Goal: Information Seeking & Learning: Learn about a topic

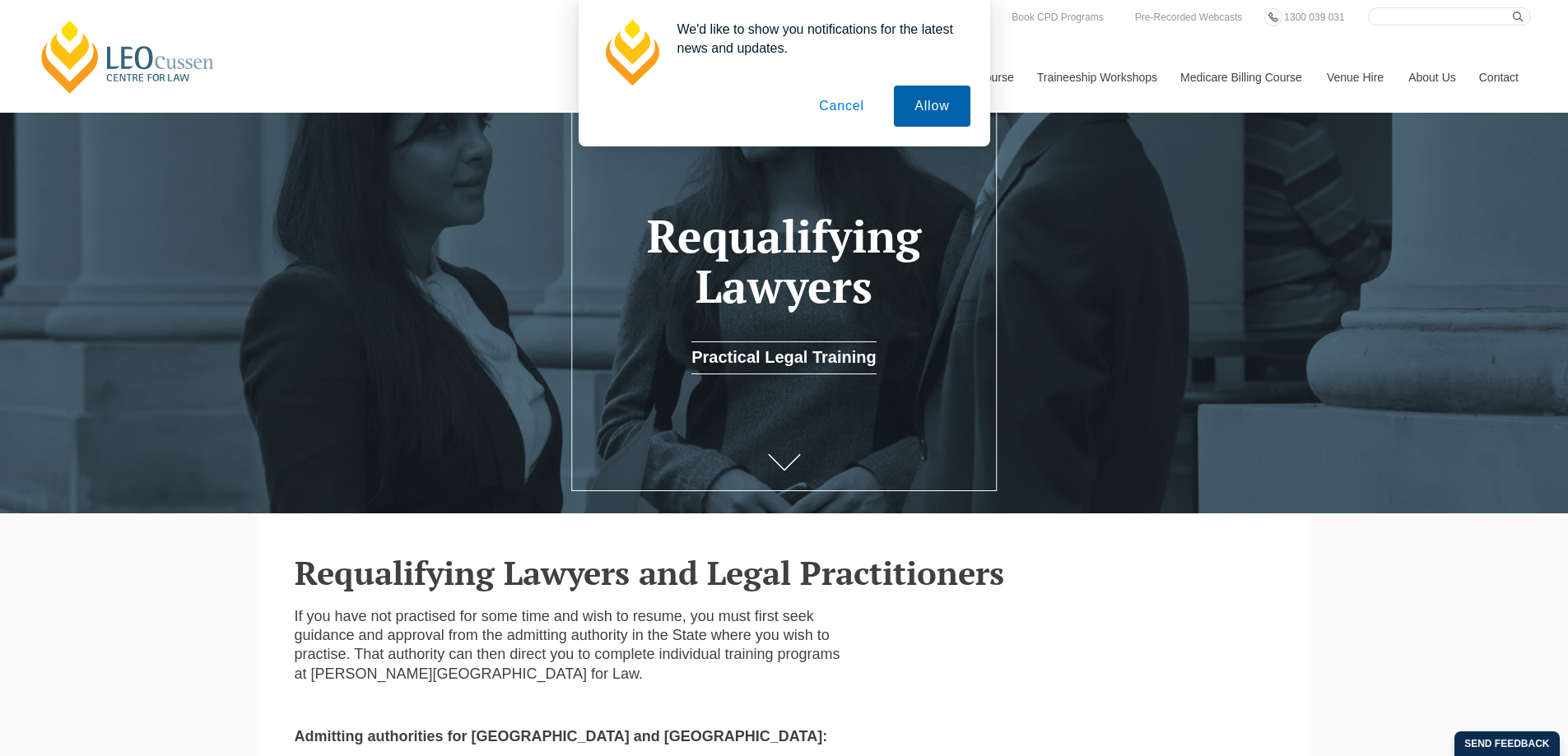
click at [921, 106] on button "Allow" at bounding box center [932, 106] width 76 height 41
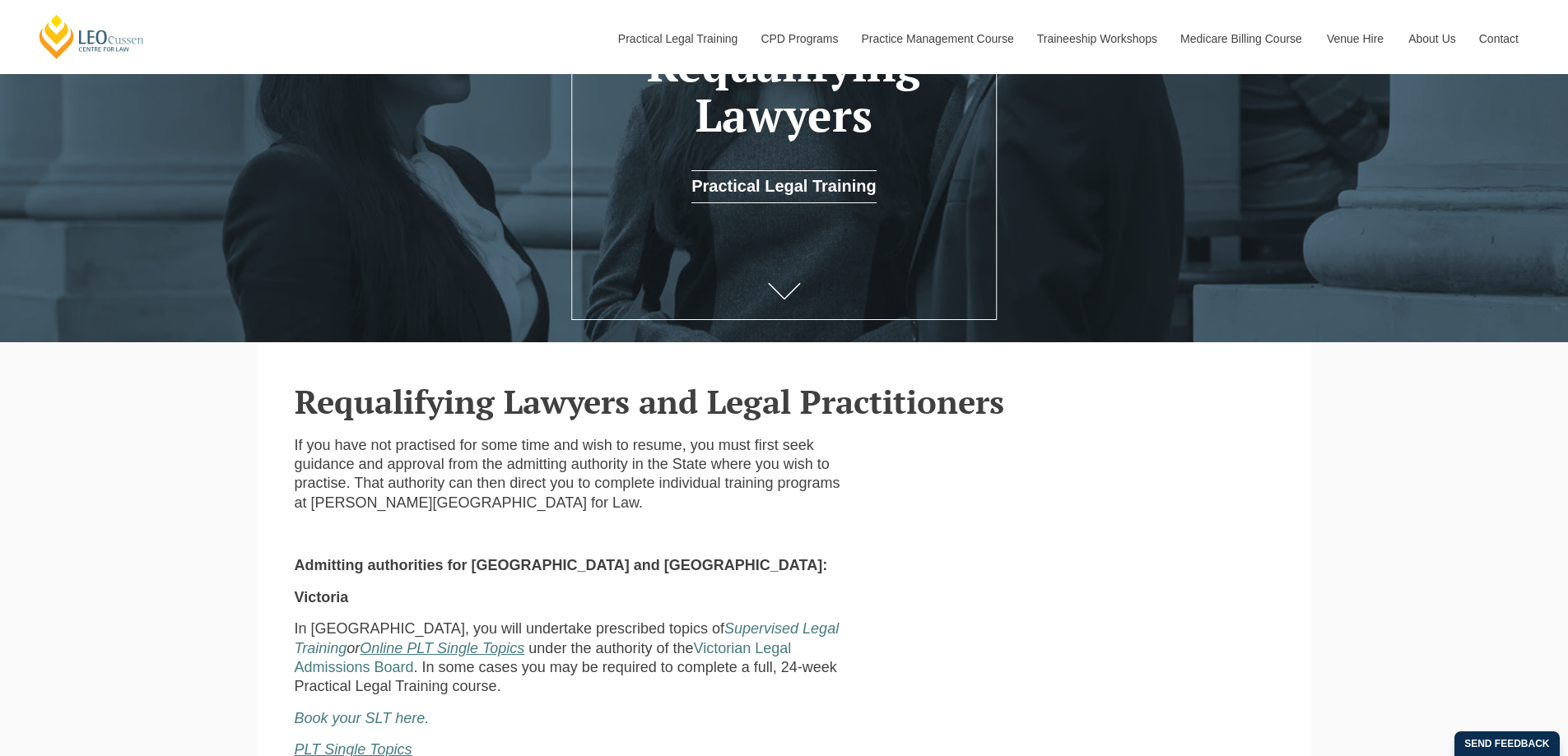
scroll to position [82, 0]
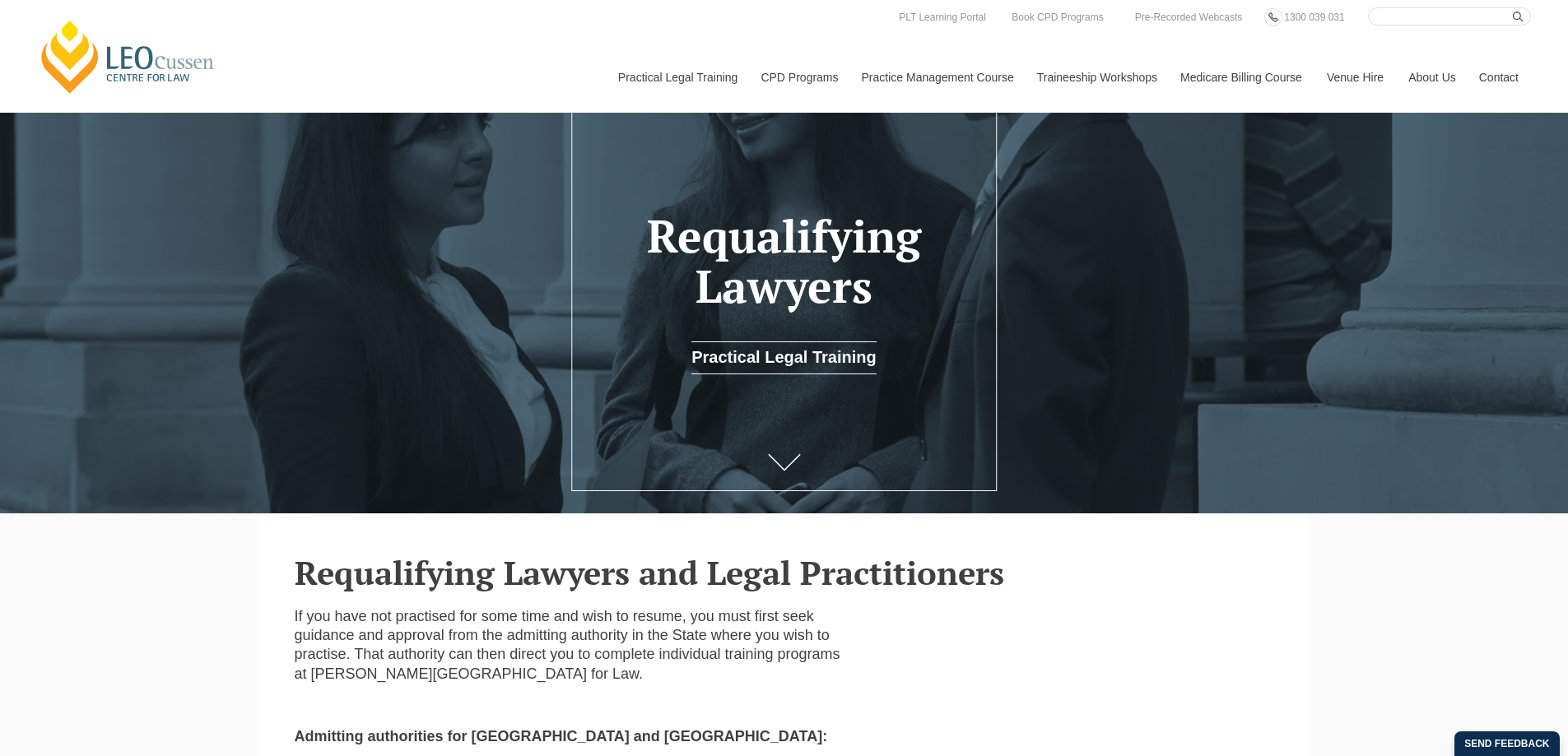
click at [280, 65] on div "[PERSON_NAME] Centre for Law Search here Practical Legal Training Our Practical…" at bounding box center [784, 60] width 1494 height 105
click at [785, 477] on icon at bounding box center [785, 468] width 33 height 16
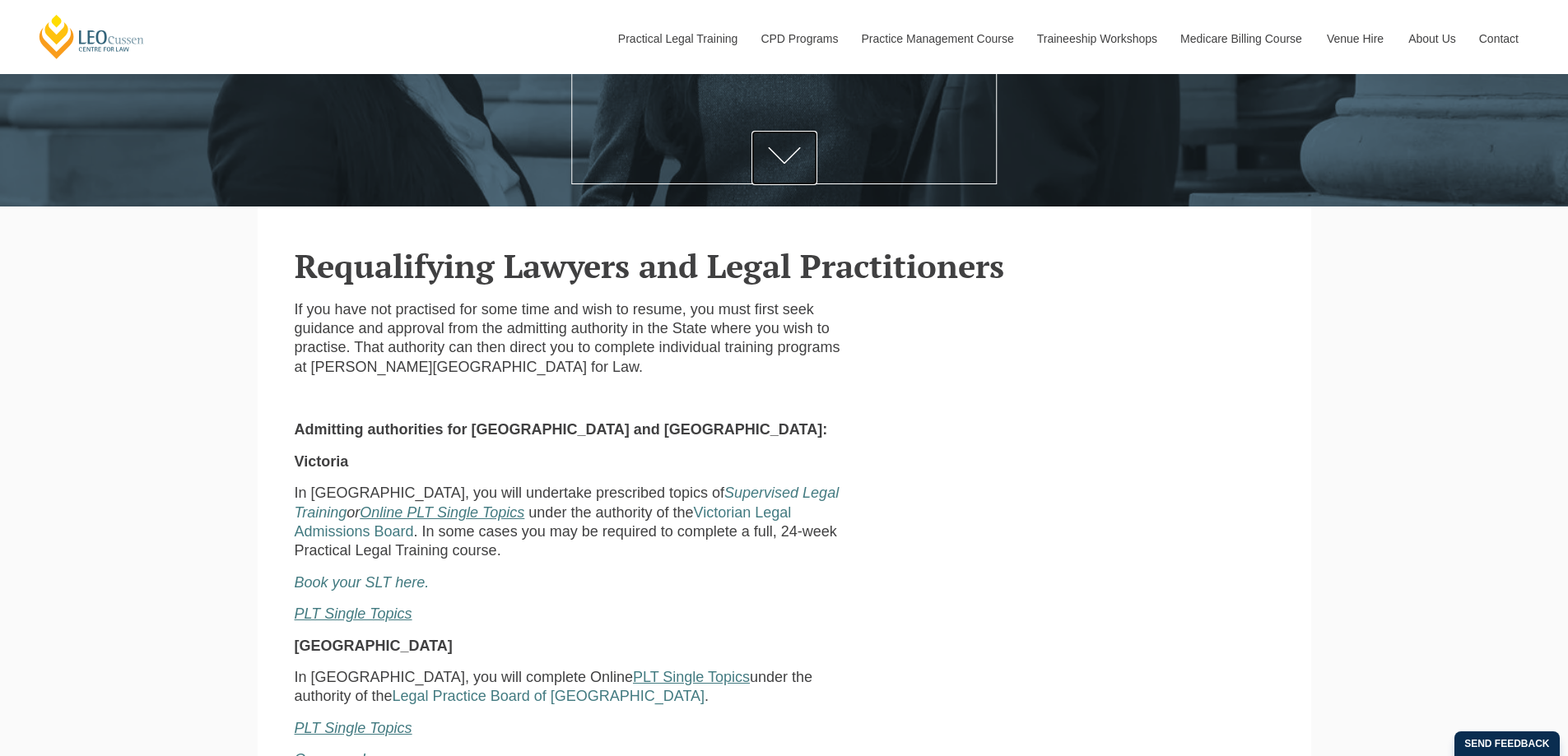
scroll to position [411, 0]
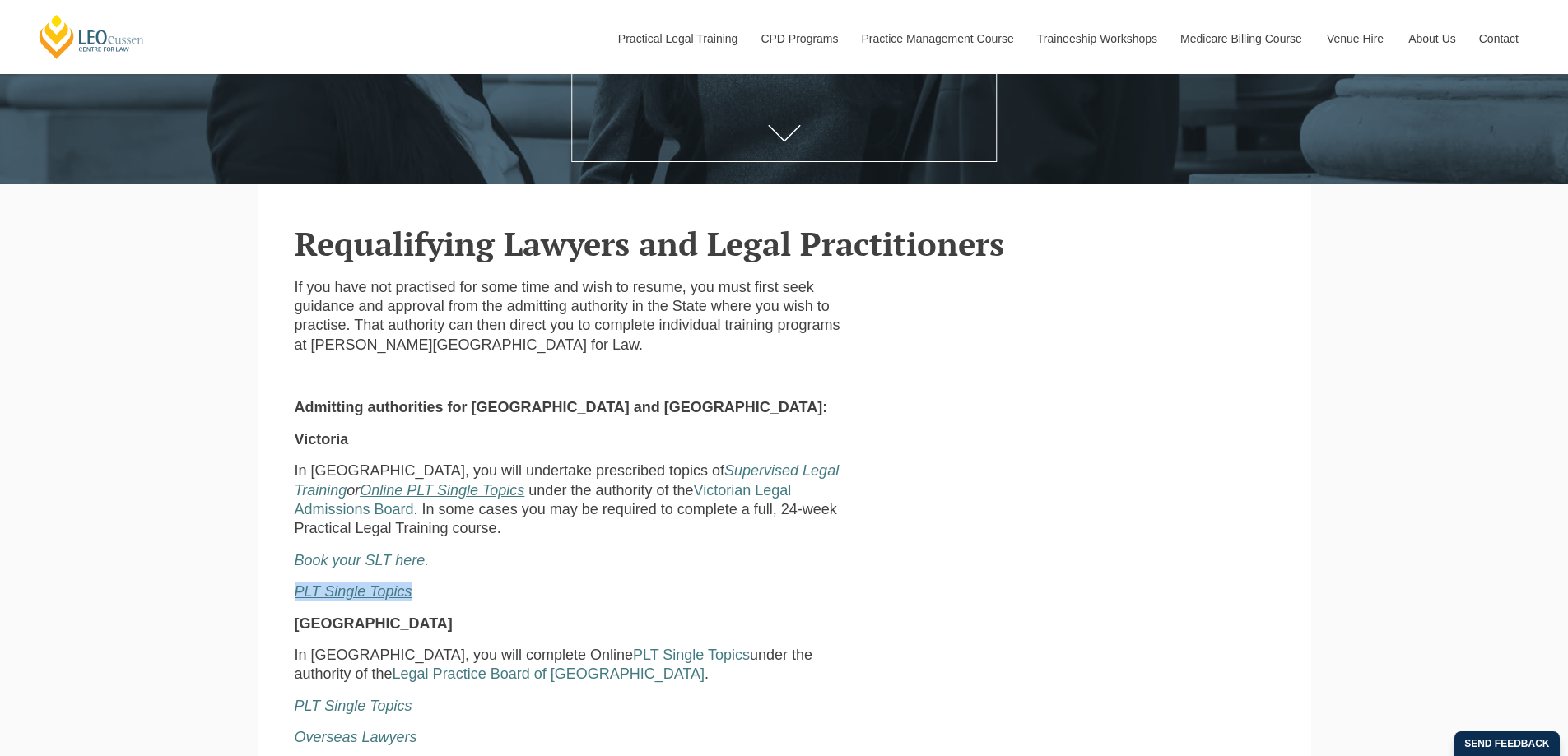
drag, startPoint x: 866, startPoint y: 575, endPoint x: 828, endPoint y: 564, distance: 39.6
click at [866, 573] on div "If you have not practised for some time and wish to resume, you must first seek…" at bounding box center [575, 519] width 586 height 483
click at [724, 578] on div "If you have not practised for some time and wish to resume, you must first seek…" at bounding box center [575, 519] width 586 height 483
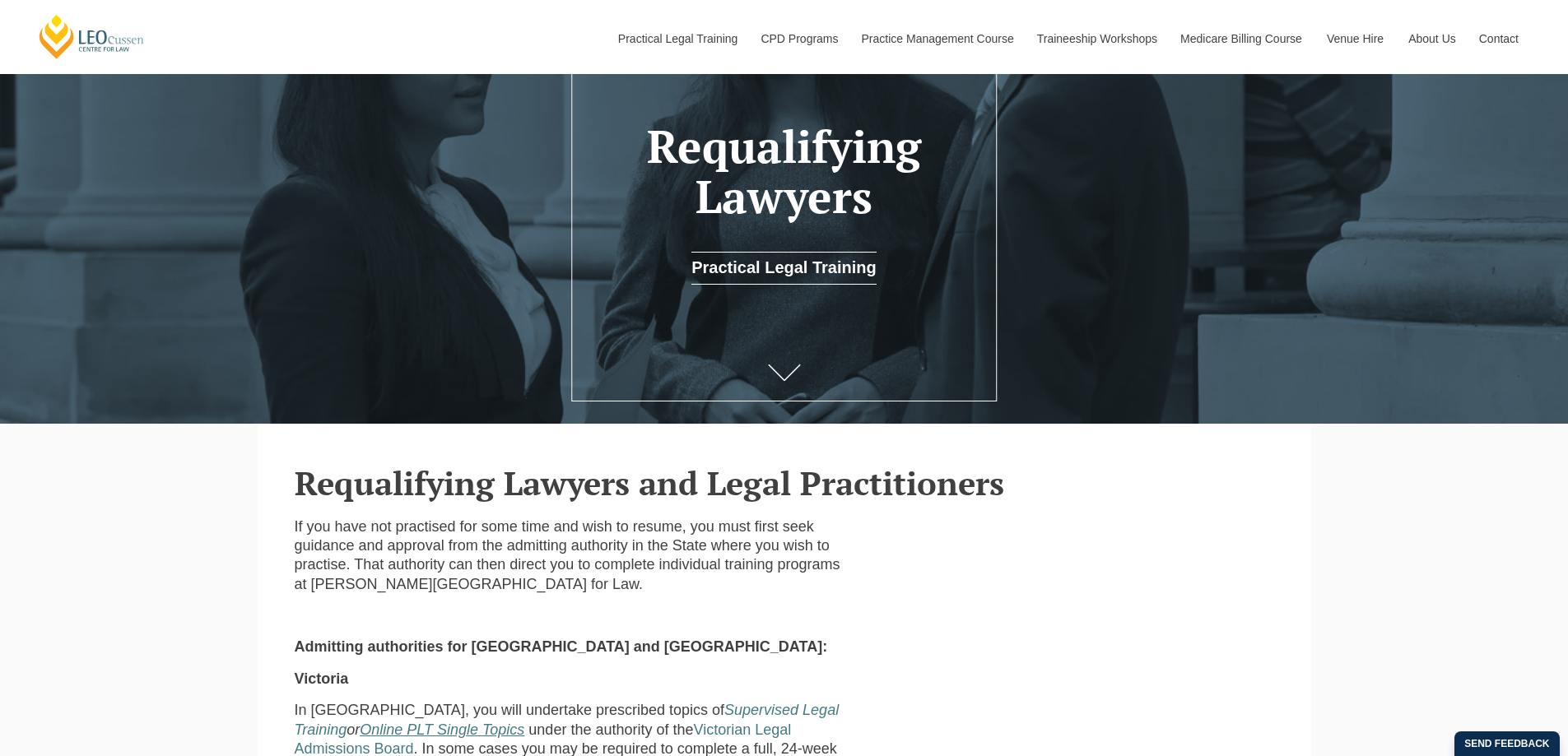
scroll to position [82, 0]
